Goal: Find specific page/section: Find specific page/section

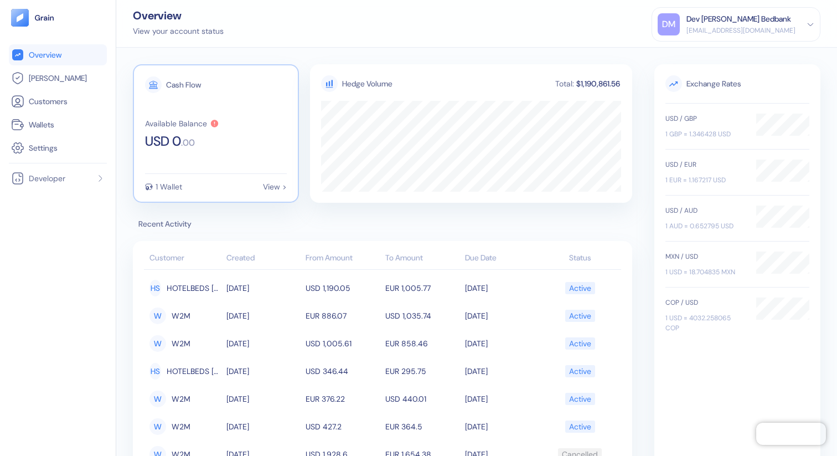
click at [215, 121] on icon at bounding box center [214, 123] width 7 height 7
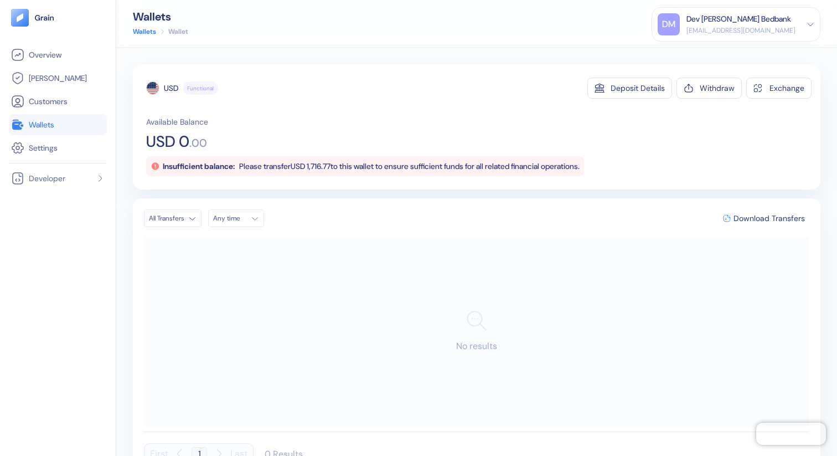
click at [321, 163] on span "Please transfer USD 1,716.77 to this wallet to ensure sufficient funds for all …" at bounding box center [409, 166] width 341 height 10
click at [397, 163] on span "Please transfer USD 1,716.77 to this wallet to ensure sufficient funds for all …" at bounding box center [409, 166] width 341 height 10
click at [48, 104] on span "Customers" at bounding box center [48, 101] width 39 height 11
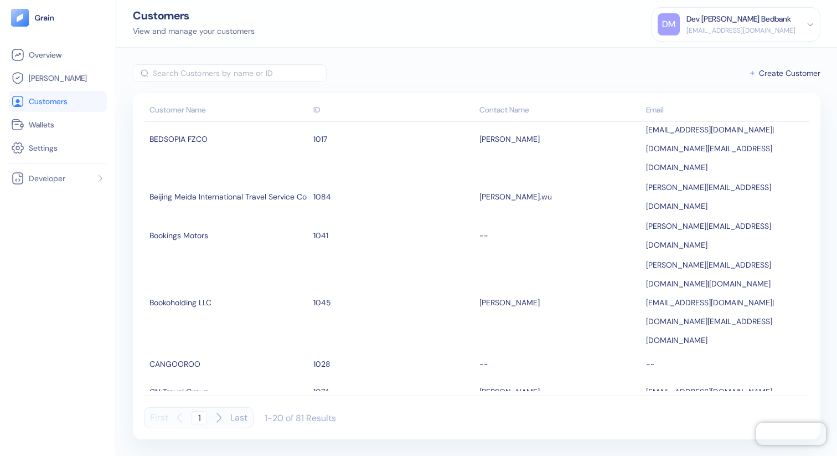
scroll to position [289, 0]
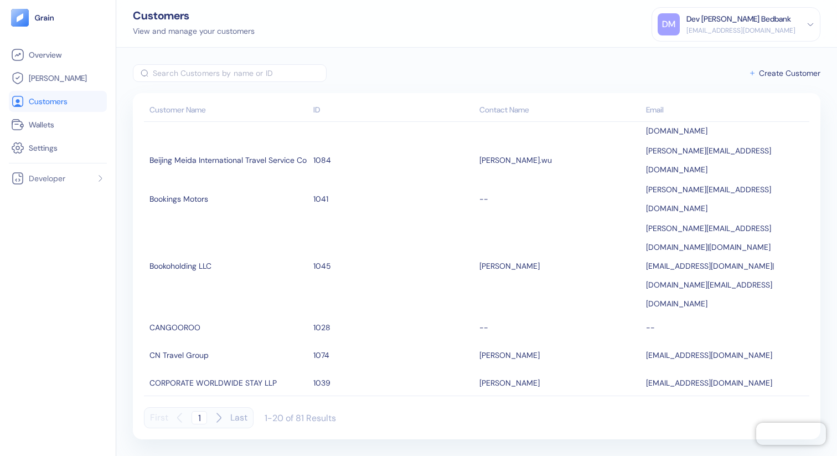
click at [220, 69] on input "text" at bounding box center [240, 73] width 174 height 18
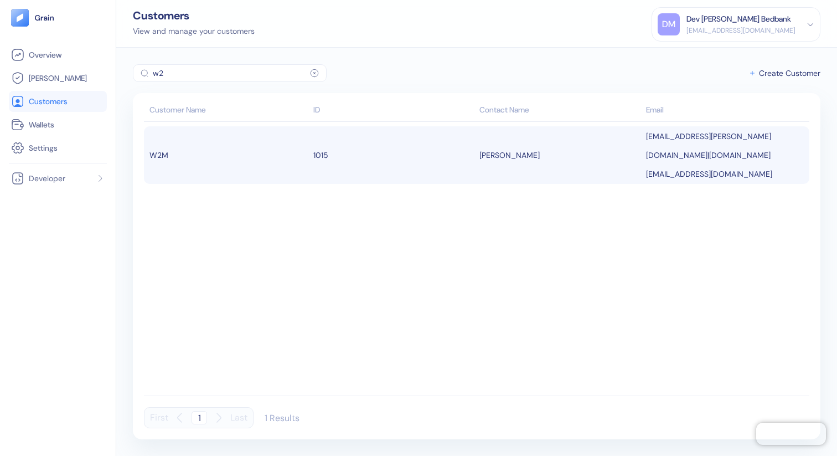
type input "w2"
click at [231, 146] on div "W2M" at bounding box center [229, 155] width 158 height 19
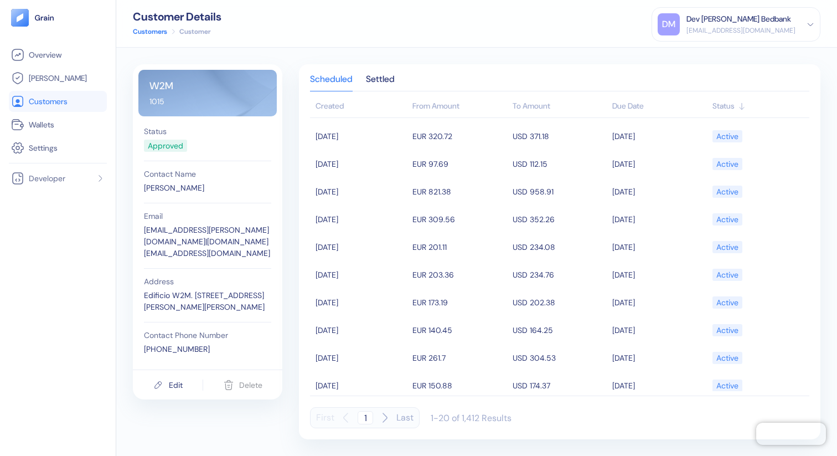
click at [161, 83] on div "W2M 1015" at bounding box center [207, 93] width 138 height 47
click at [156, 104] on div "W2M 1015" at bounding box center [207, 93] width 138 height 47
click at [382, 79] on div "Settled" at bounding box center [380, 83] width 29 height 16
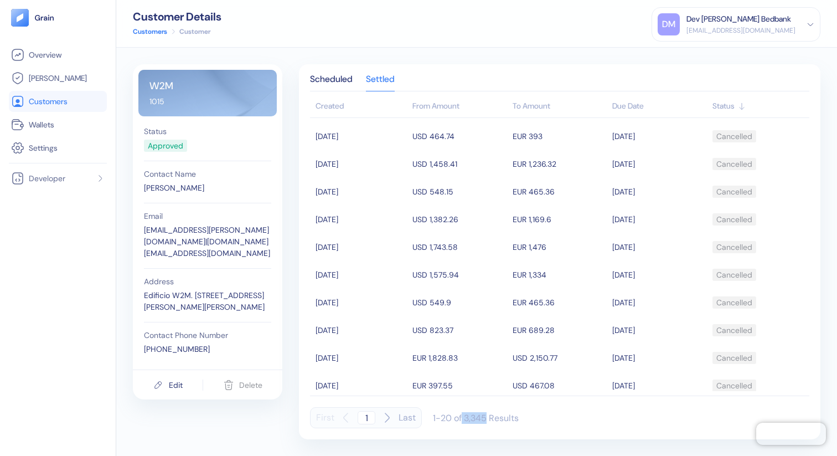
drag, startPoint x: 463, startPoint y: 419, endPoint x: 486, endPoint y: 420, distance: 23.3
click at [486, 420] on div "1-20 of 3,345 Results" at bounding box center [476, 418] width 86 height 12
click at [521, 419] on div "First 1 Last 1-20 of 3,345 Results" at bounding box center [560, 417] width 500 height 21
drag, startPoint x: 464, startPoint y: 415, endPoint x: 523, endPoint y: 423, distance: 60.3
click at [523, 423] on div "First 1 Last 1-20 of 3,345 Results" at bounding box center [560, 417] width 500 height 21
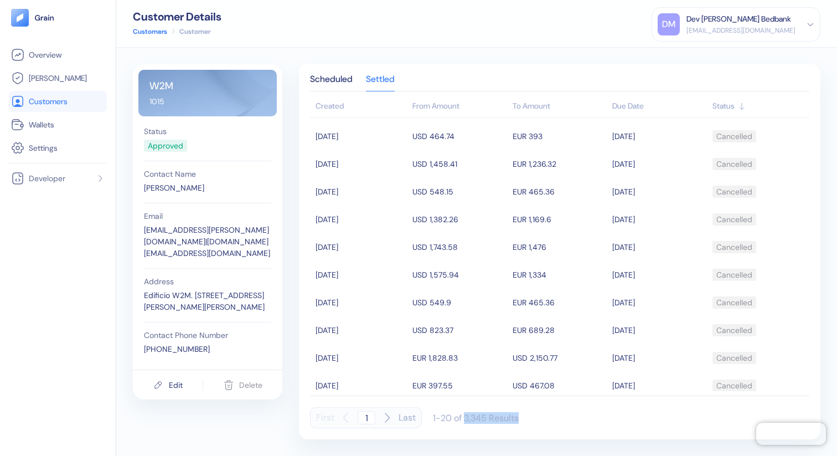
copy div "3,345 Results"
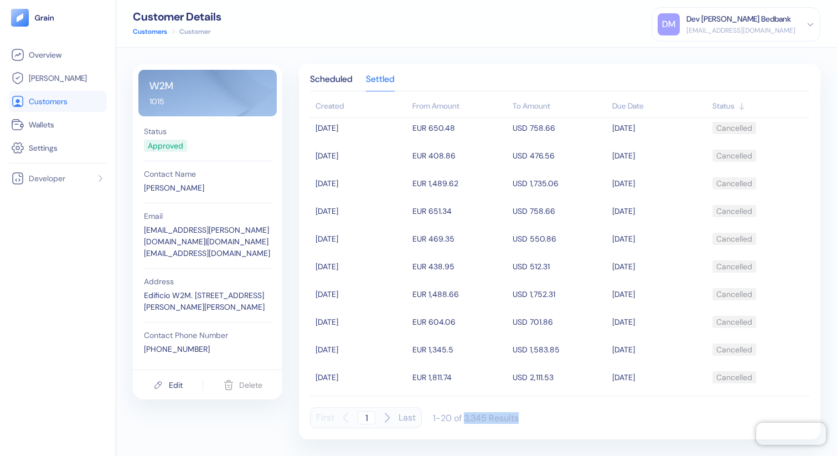
click at [477, 416] on div "1-20 of 3,345 Results" at bounding box center [476, 418] width 86 height 12
click at [520, 416] on div "First 1 Last 1-20 of 3,345 Results" at bounding box center [560, 417] width 500 height 21
drag, startPoint x: 465, startPoint y: 416, endPoint x: 486, endPoint y: 419, distance: 20.7
click at [486, 419] on div "1-20 of 3,345 Results" at bounding box center [476, 418] width 86 height 12
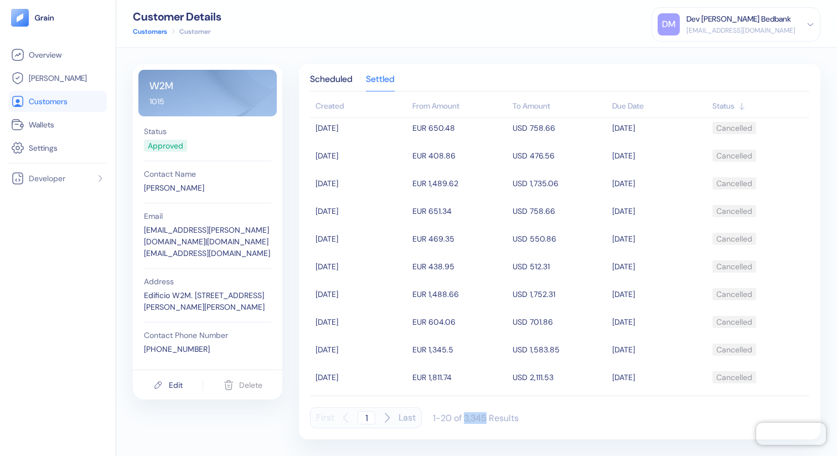
click at [474, 418] on div "1-20 of 3,345 Results" at bounding box center [476, 418] width 86 height 12
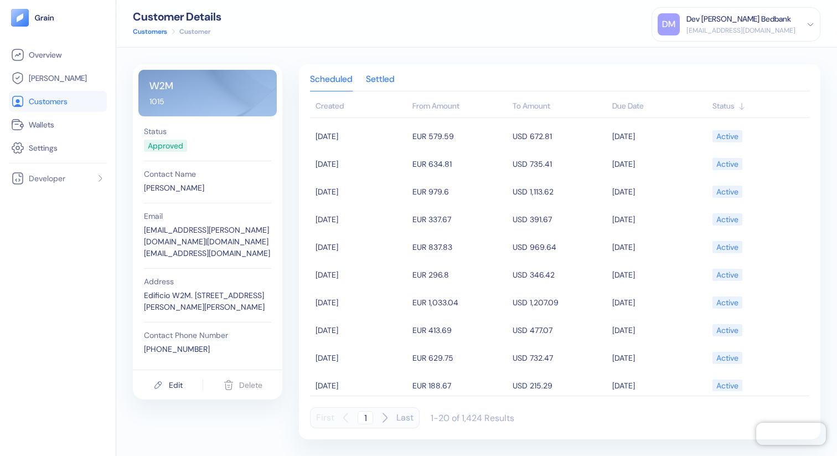
click at [395, 76] on div "Settled" at bounding box center [380, 83] width 29 height 16
click at [388, 66] on div "Scheduled Settled Created From Amount To Amount Due Date Status [DATE] EUR 70.5…" at bounding box center [560, 251] width 522 height 375
click at [390, 79] on div "Settled" at bounding box center [380, 83] width 29 height 16
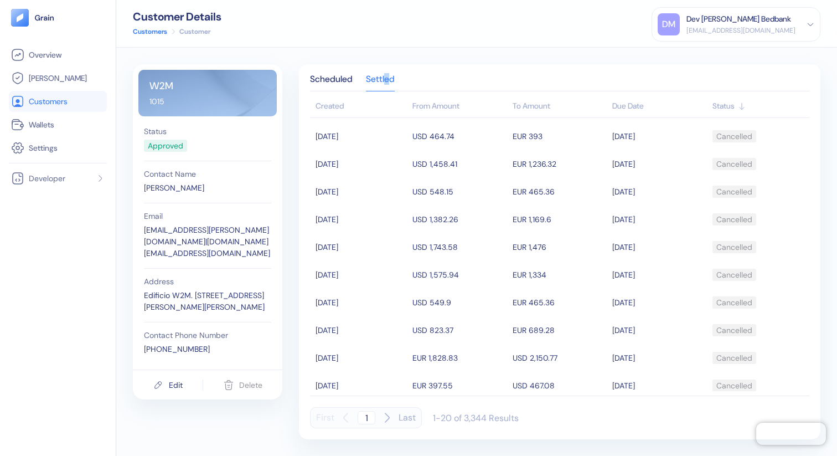
click at [387, 75] on div "Settled" at bounding box center [380, 83] width 29 height 16
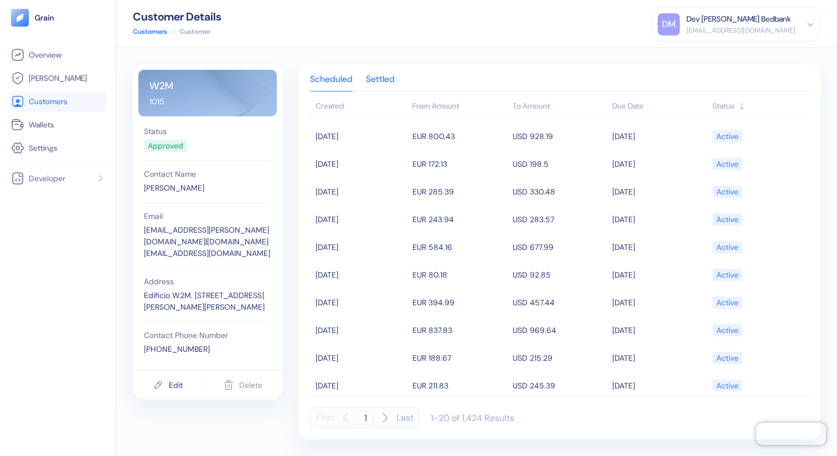
click at [393, 83] on div "Settled" at bounding box center [380, 83] width 29 height 16
click at [475, 419] on div "1-20 of 1,424 Results" at bounding box center [473, 418] width 84 height 12
click at [372, 79] on div "Settled" at bounding box center [380, 83] width 29 height 16
click at [389, 75] on div "Settled" at bounding box center [380, 83] width 29 height 16
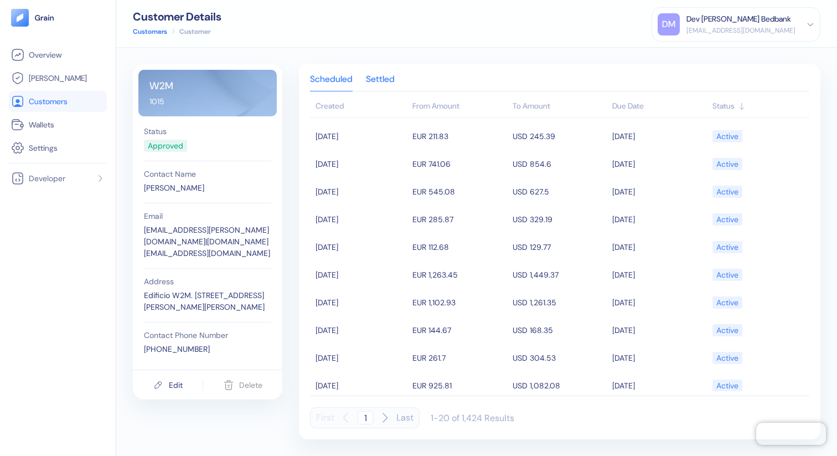
click at [389, 82] on div "Settled" at bounding box center [380, 83] width 29 height 16
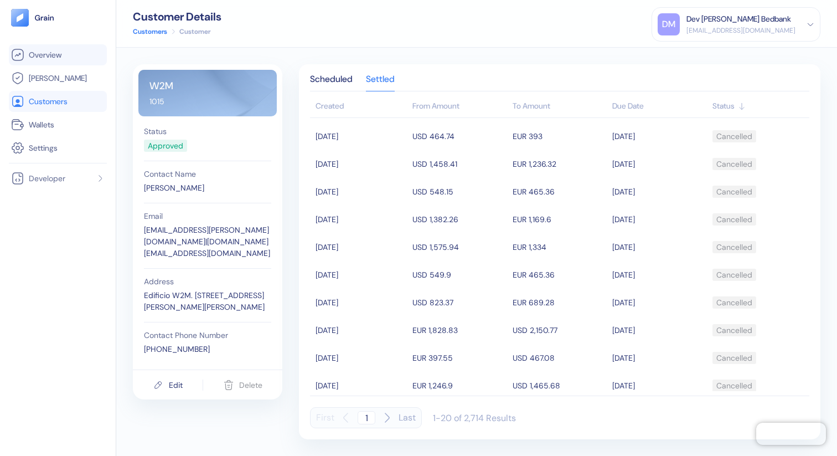
click at [48, 52] on span "Overview" at bounding box center [45, 54] width 33 height 11
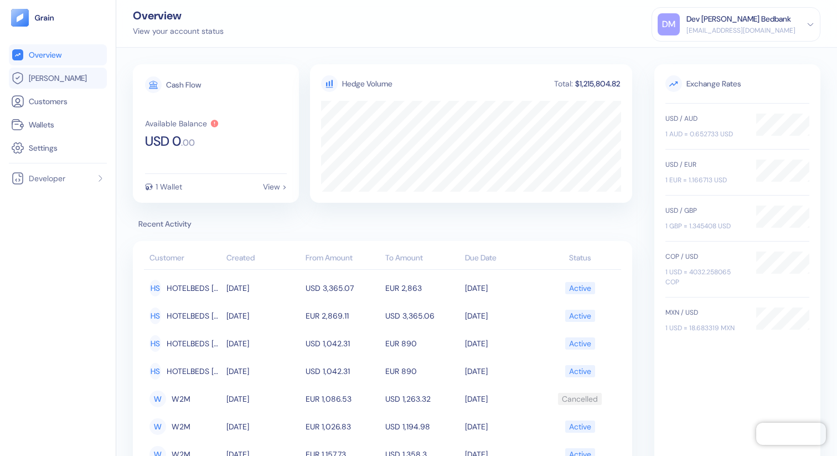
click at [55, 78] on span "[PERSON_NAME]" at bounding box center [58, 78] width 58 height 11
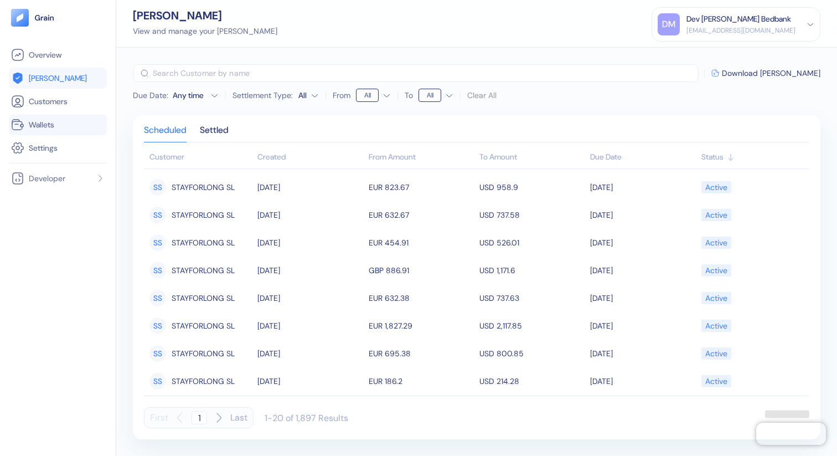
click at [47, 124] on span "Wallets" at bounding box center [41, 124] width 25 height 11
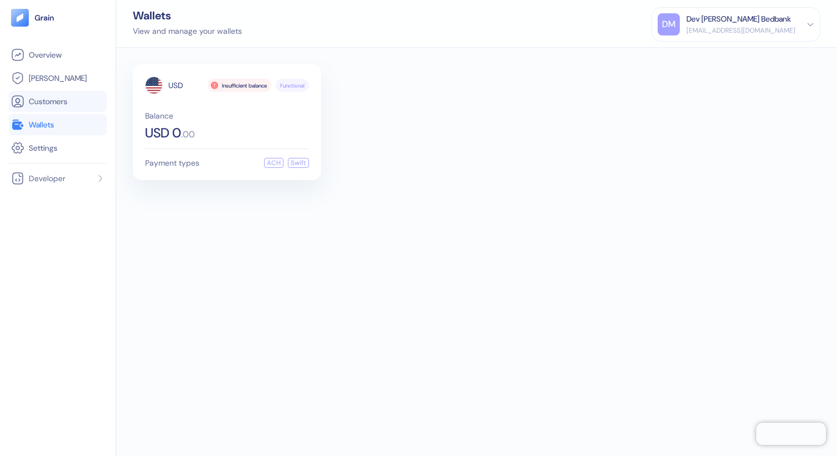
click at [49, 110] on li "Customers" at bounding box center [58, 101] width 98 height 21
click at [49, 103] on span "Customers" at bounding box center [48, 101] width 39 height 11
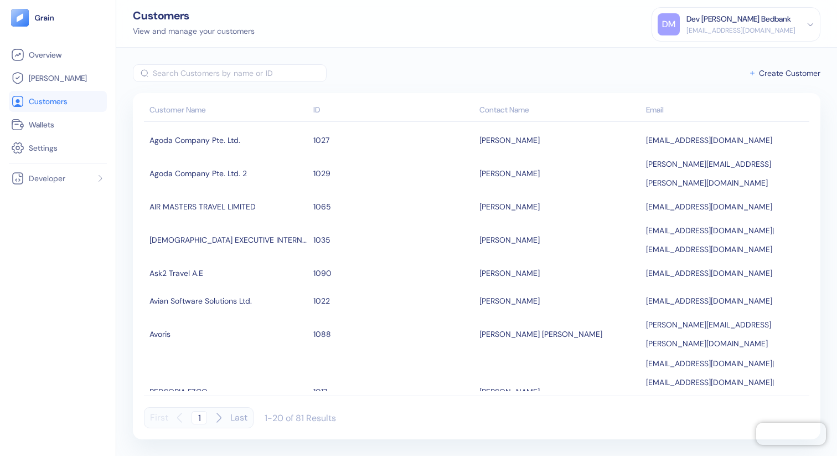
click at [220, 71] on input "text" at bounding box center [240, 73] width 174 height 18
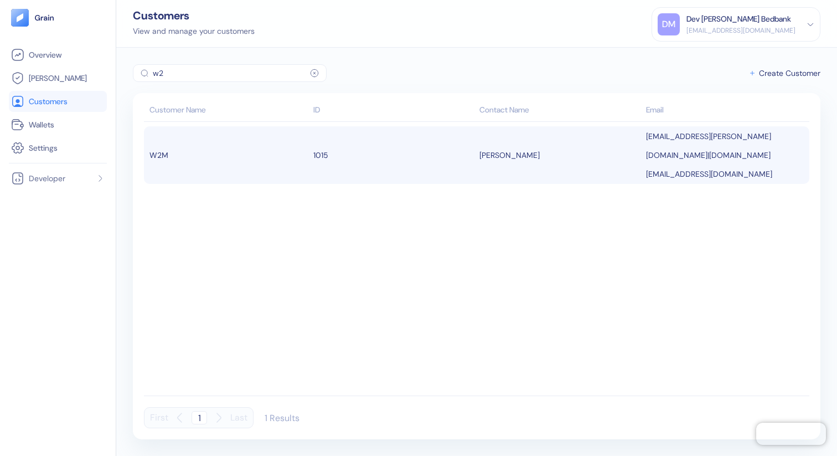
type input "w2"
click at [220, 146] on div "W2M" at bounding box center [229, 155] width 158 height 19
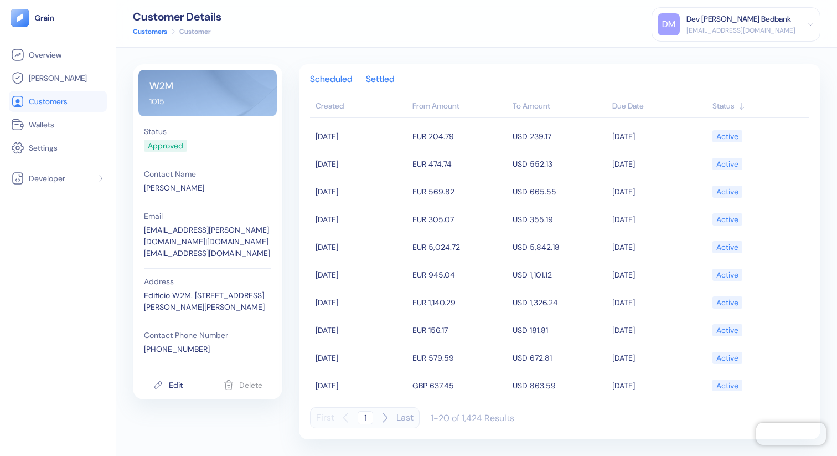
click at [383, 78] on div "Settled" at bounding box center [380, 83] width 29 height 16
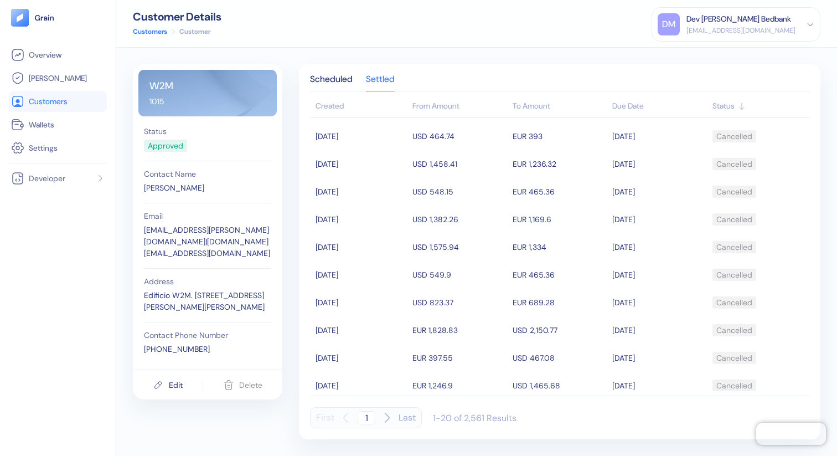
click at [337, 70] on div "Scheduled Settled Created From Amount To Amount Due Date Status 08/05/2025 USD …" at bounding box center [560, 251] width 522 height 375
click at [337, 79] on div "Scheduled" at bounding box center [331, 83] width 43 height 16
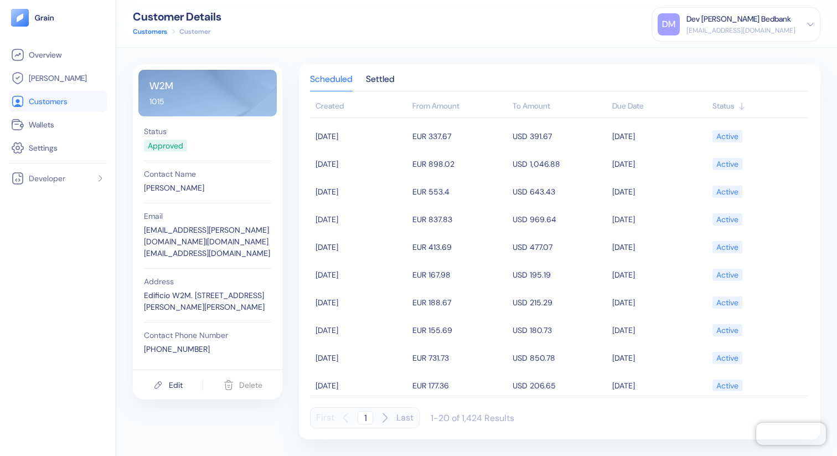
click at [387, 73] on div "Scheduled Settled Created From Amount To Amount Due Date Status 08/11/2025 EUR …" at bounding box center [560, 251] width 522 height 375
click at [390, 79] on div "Settled" at bounding box center [380, 83] width 29 height 16
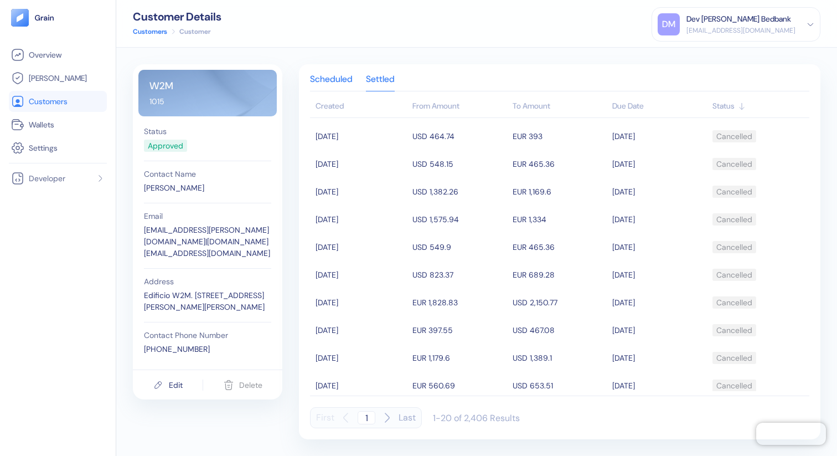
click at [333, 85] on div "Scheduled" at bounding box center [331, 83] width 43 height 16
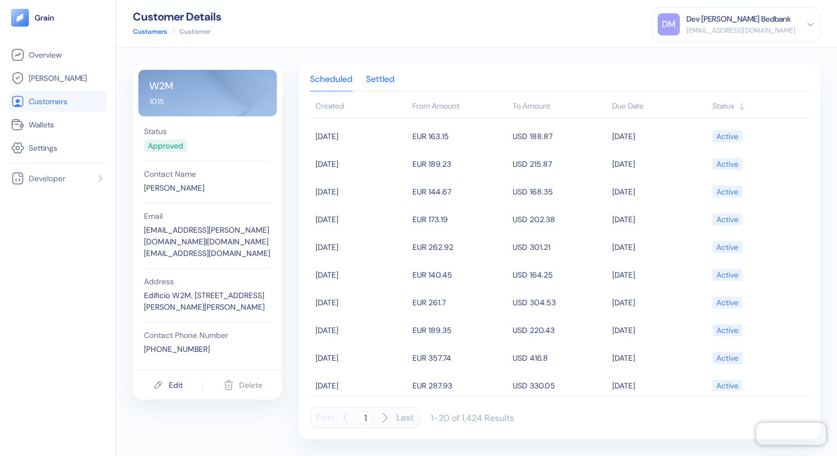
click at [377, 79] on div "Settled" at bounding box center [380, 83] width 29 height 16
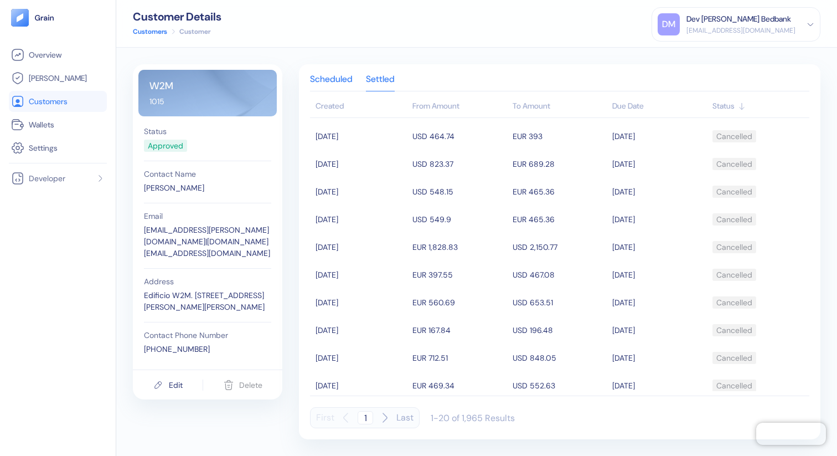
click at [332, 78] on div "Scheduled" at bounding box center [331, 83] width 43 height 16
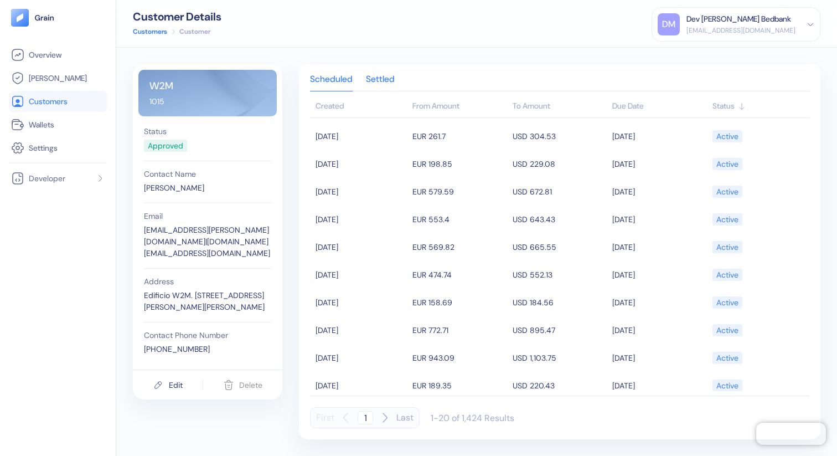
click at [390, 77] on div "Settled" at bounding box center [380, 83] width 29 height 16
click at [389, 77] on div "Settled" at bounding box center [380, 83] width 29 height 16
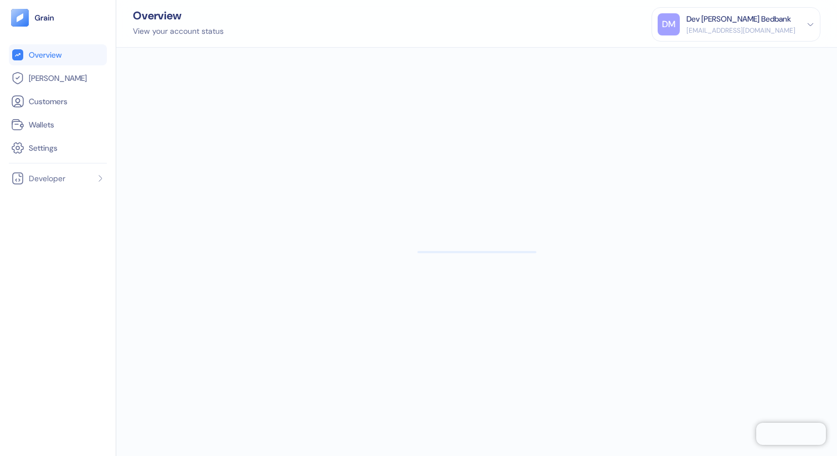
click at [742, 23] on div "Dev [PERSON_NAME] Bedbank" at bounding box center [739, 19] width 105 height 12
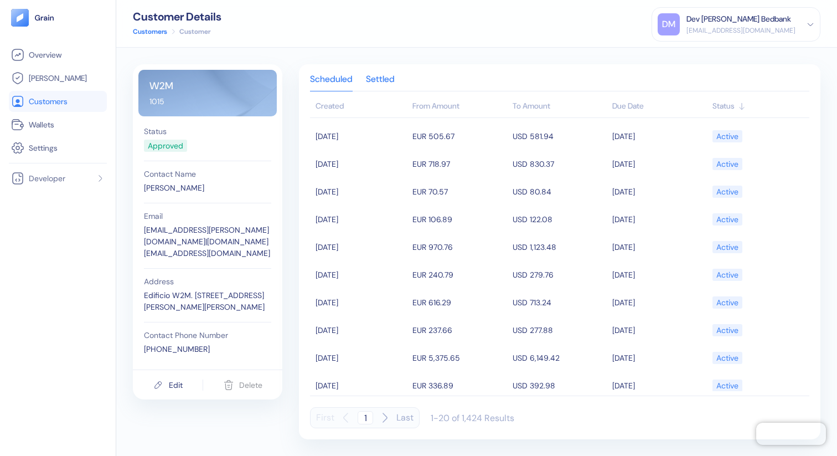
click at [379, 76] on div "Settled" at bounding box center [380, 83] width 29 height 16
